Goal: Information Seeking & Learning: Learn about a topic

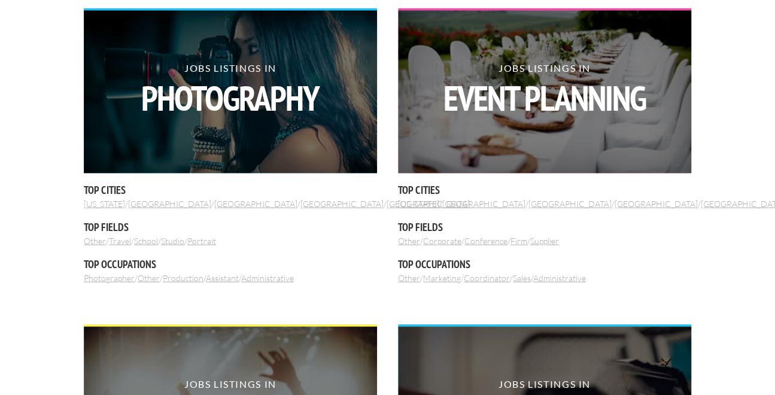
scroll to position [774, 0]
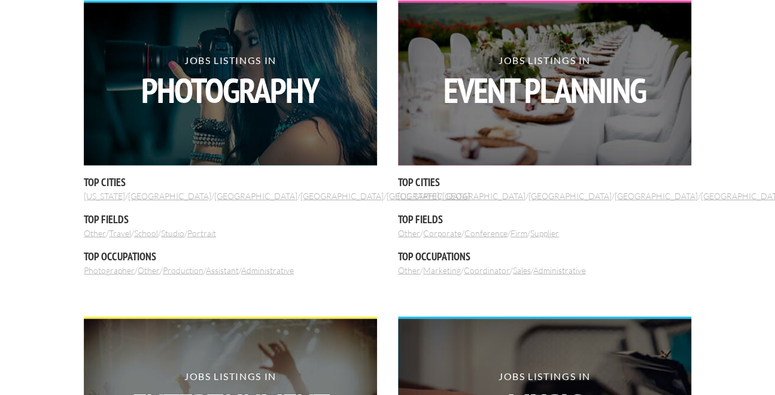
click at [701, 194] on link "[GEOGRAPHIC_DATA]" at bounding box center [742, 195] width 83 height 10
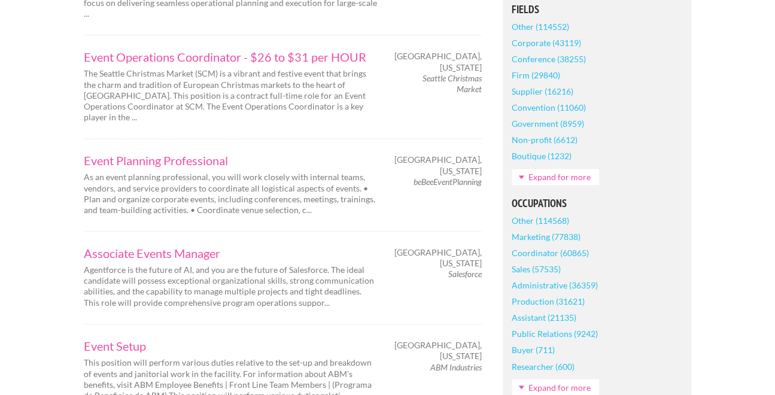
scroll to position [410, 0]
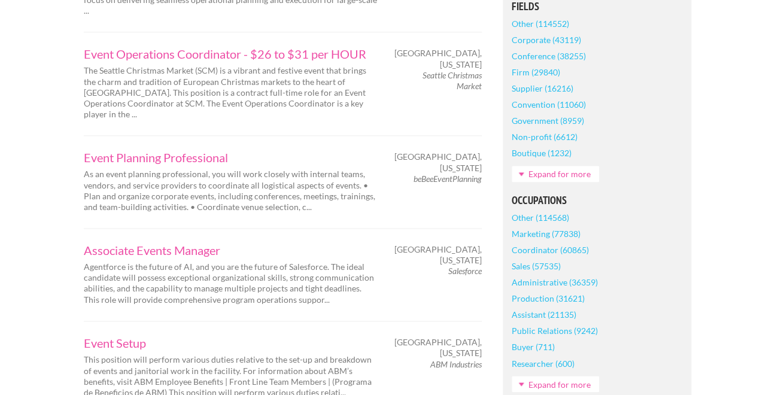
drag, startPoint x: 489, startPoint y: 158, endPoint x: 483, endPoint y: 162, distance: 6.5
click at [483, 162] on div "Seattle, Washington beBeeEventPlanning" at bounding box center [440, 167] width 105 height 33
drag, startPoint x: 409, startPoint y: 159, endPoint x: 491, endPoint y: 169, distance: 82.7
click at [491, 169] on div "Event Planning Professional As an event planning professional, you will work cl…" at bounding box center [283, 181] width 419 height 61
copy div "Seattle, Washington beBeeEventPlanning"
